Goal: Navigation & Orientation: Find specific page/section

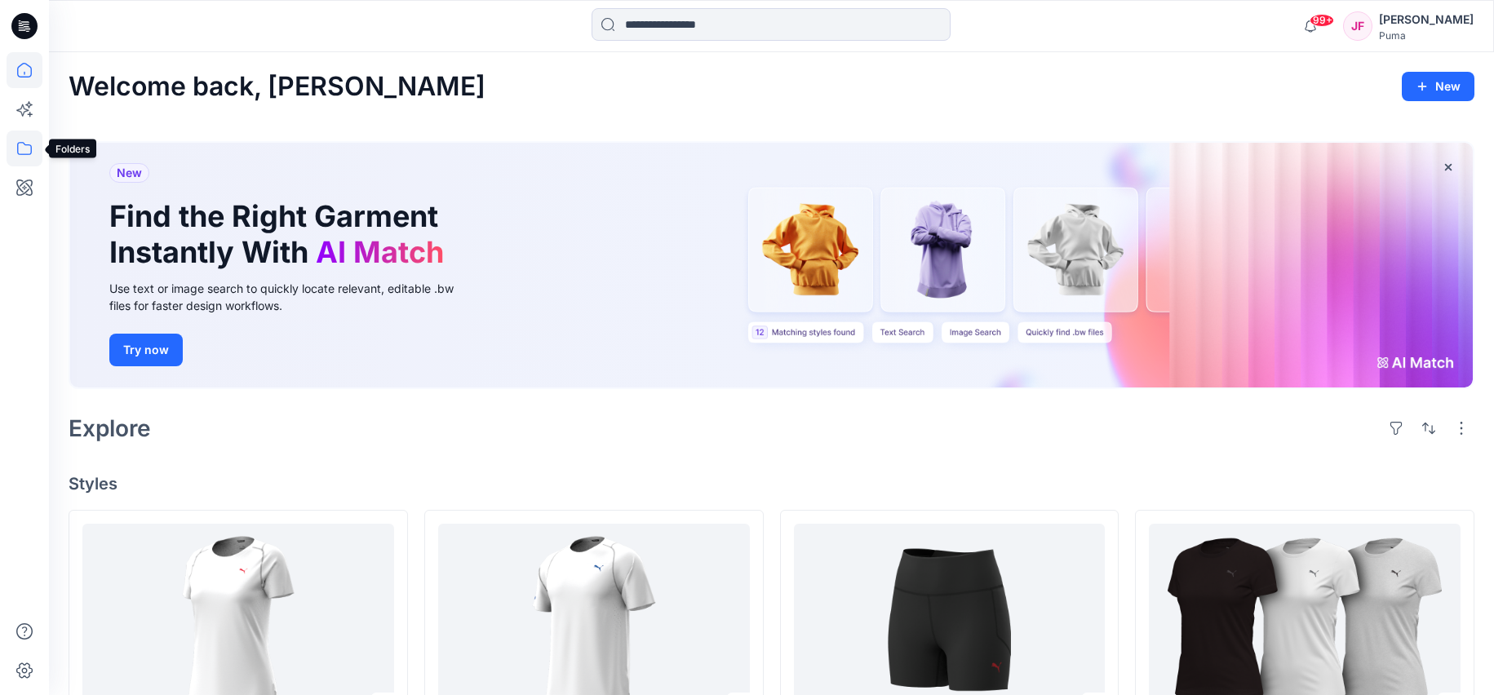
drag, startPoint x: 22, startPoint y: 149, endPoint x: 30, endPoint y: 144, distance: 9.5
click at [21, 147] on icon at bounding box center [25, 149] width 36 height 36
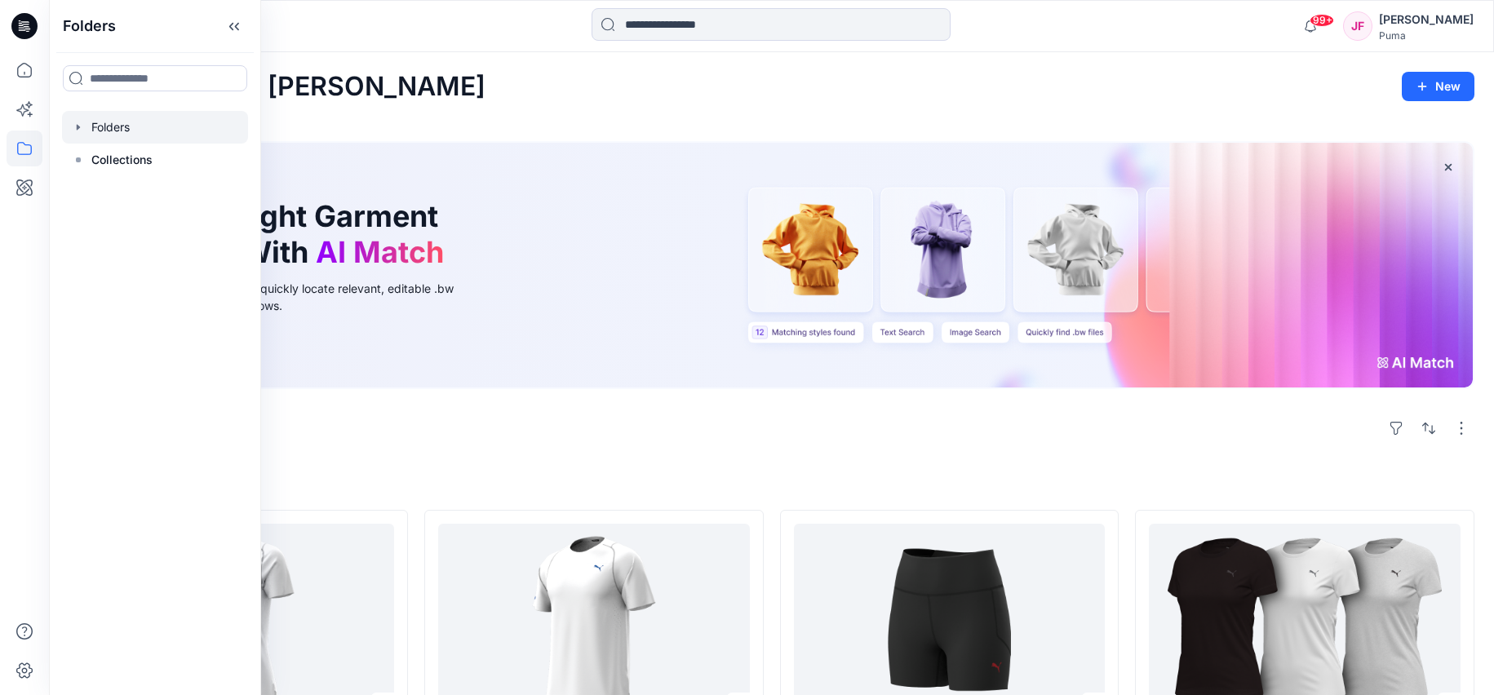
click at [122, 130] on div at bounding box center [155, 127] width 186 height 33
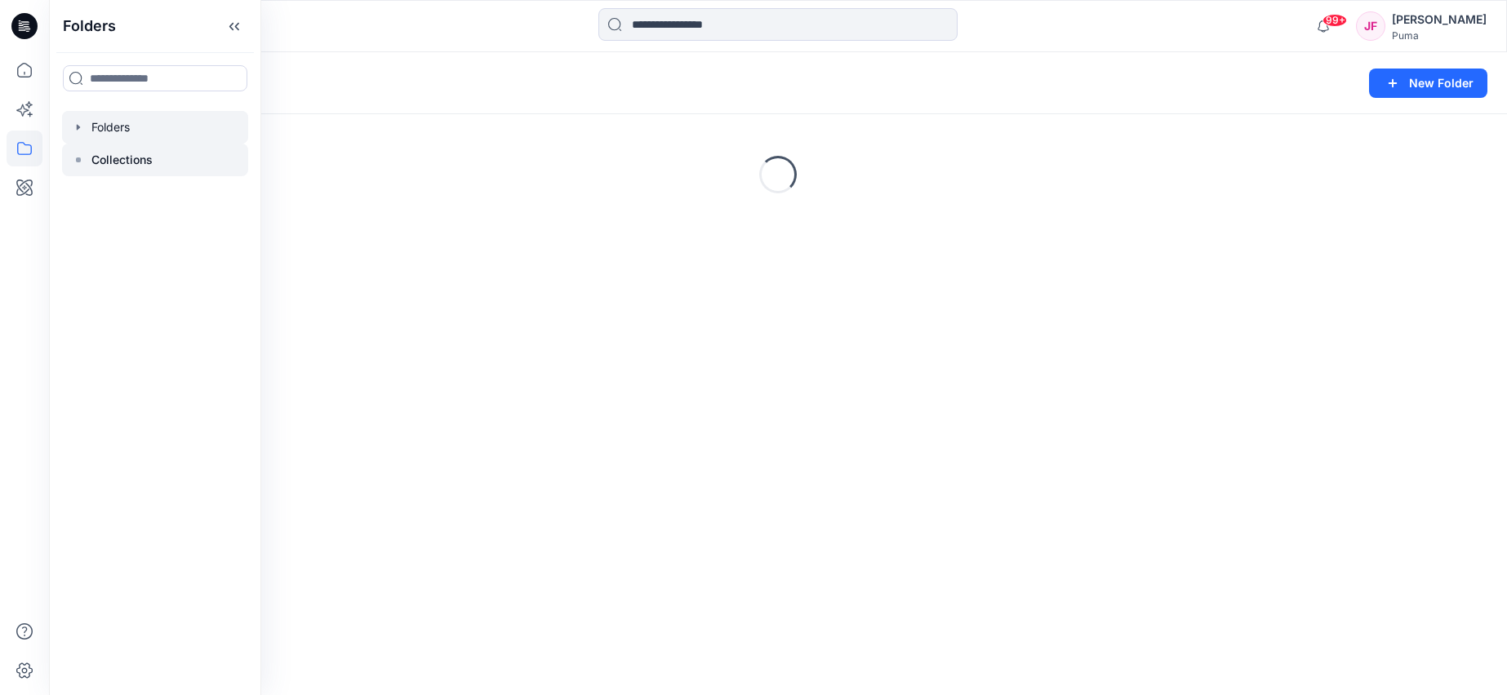
click at [126, 162] on p "Collections" at bounding box center [121, 160] width 61 height 20
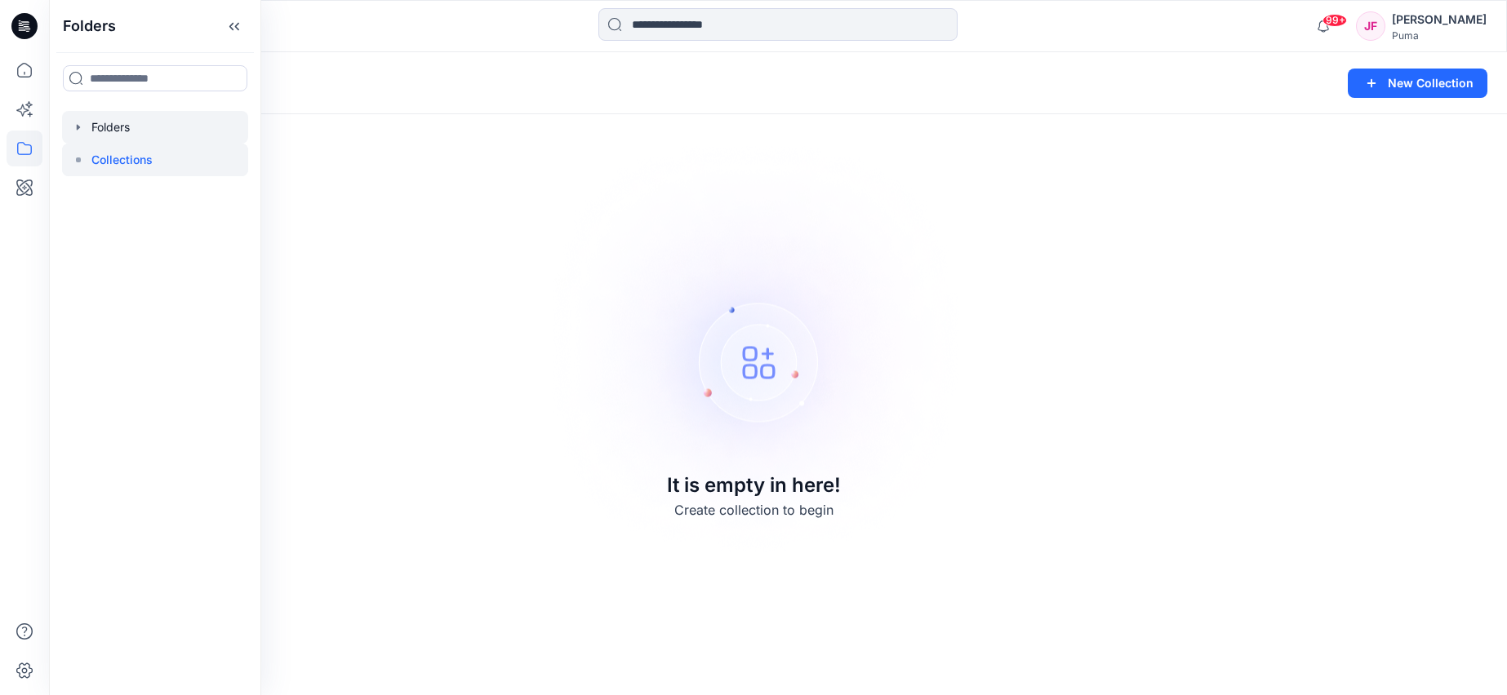
click at [152, 135] on div at bounding box center [155, 127] width 186 height 33
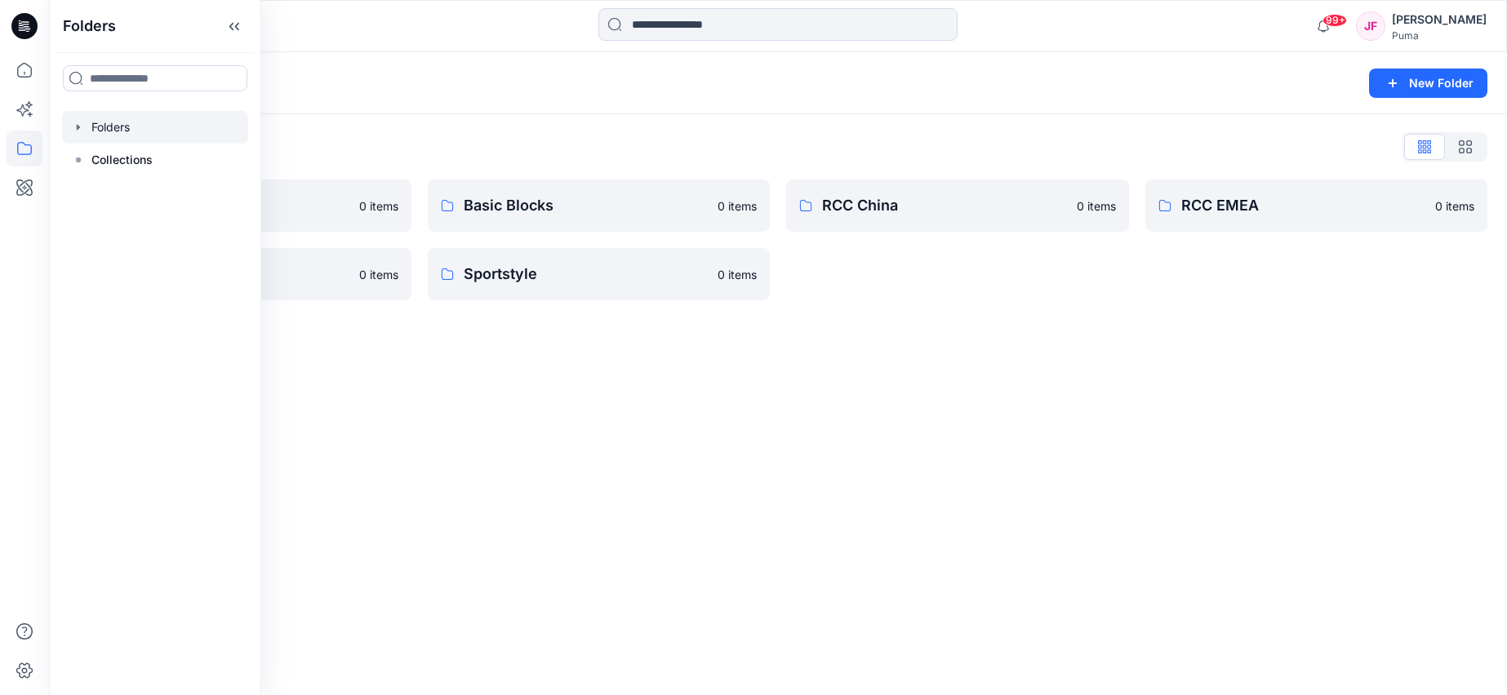
click at [464, 398] on div "Folders New Folder Folders List 3D Training 0 items RCC India 0 items Basic Blo…" at bounding box center [778, 373] width 1458 height 643
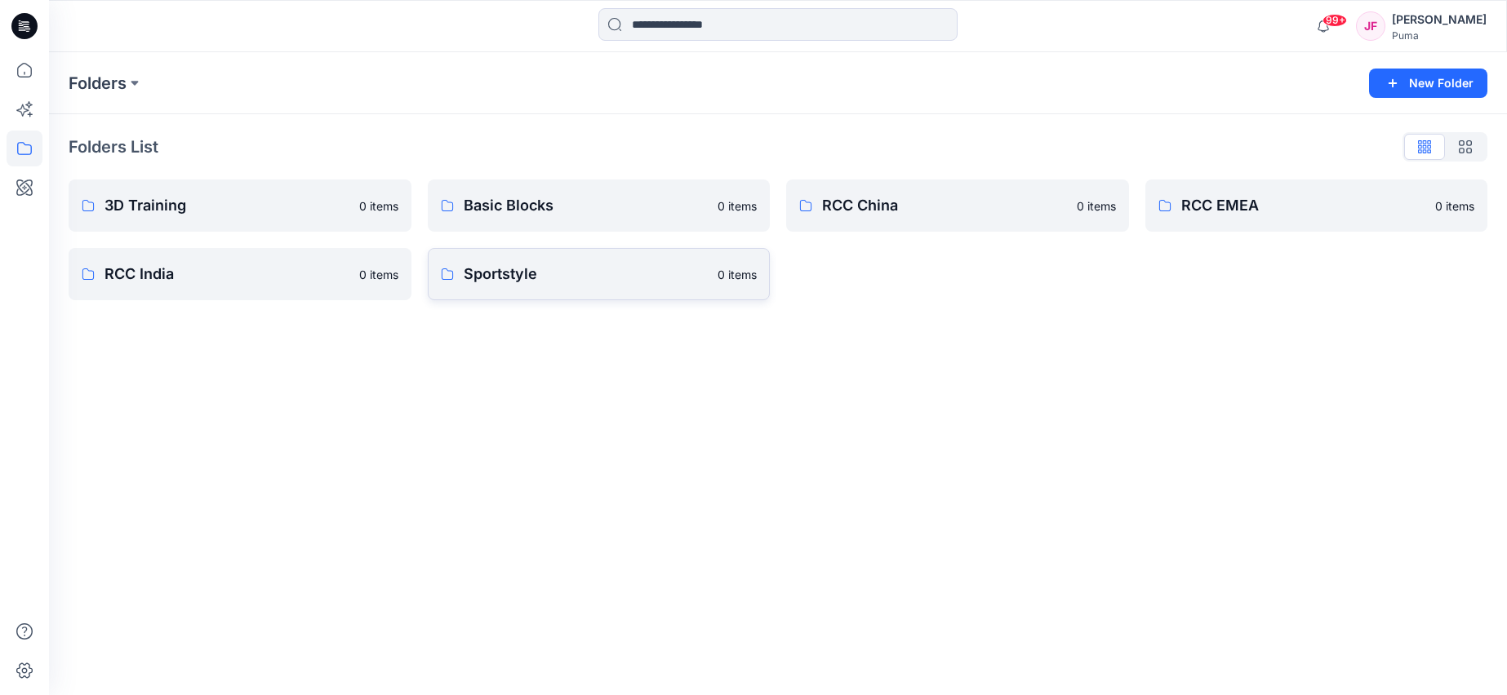
click at [528, 279] on p "Sportstyle" at bounding box center [586, 274] width 245 height 23
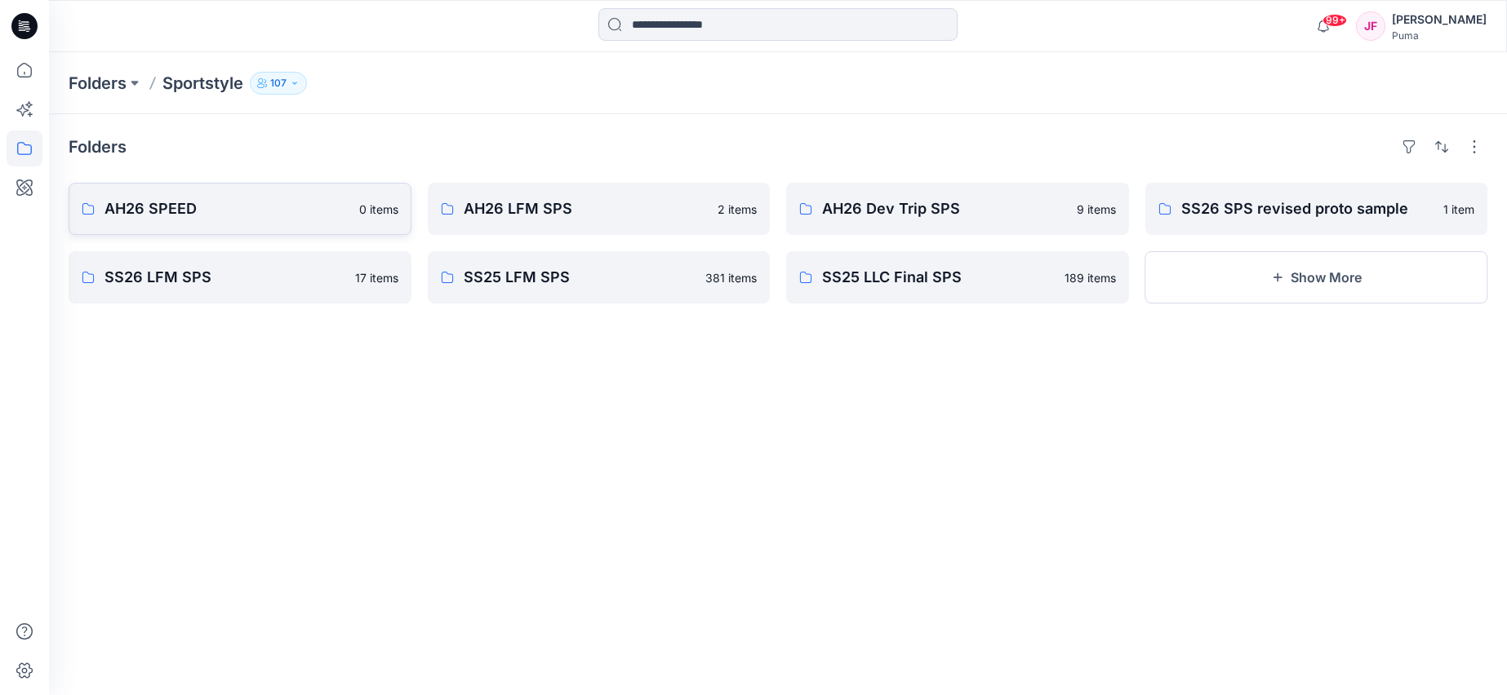
click at [288, 203] on p "AH26 SPEED" at bounding box center [226, 209] width 245 height 23
